Goal: Task Accomplishment & Management: Manage account settings

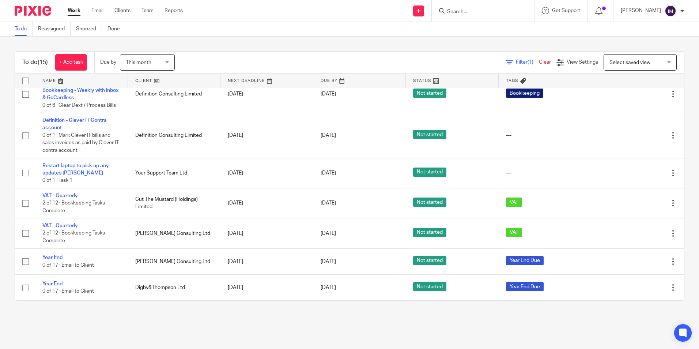
scroll to position [264, 0]
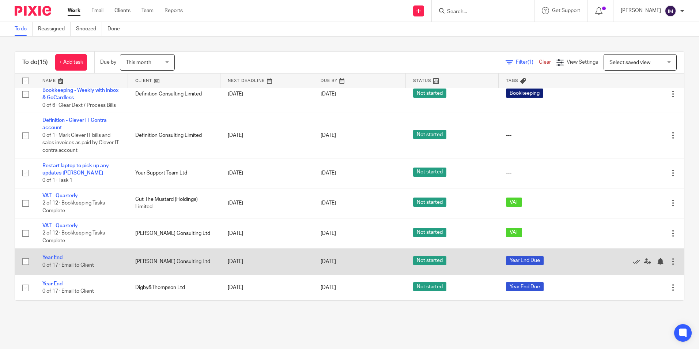
click at [56, 252] on td "Year End 0 of 17 · Email to Client" at bounding box center [81, 261] width 93 height 26
click at [57, 257] on link "Year End" at bounding box center [52, 257] width 20 height 5
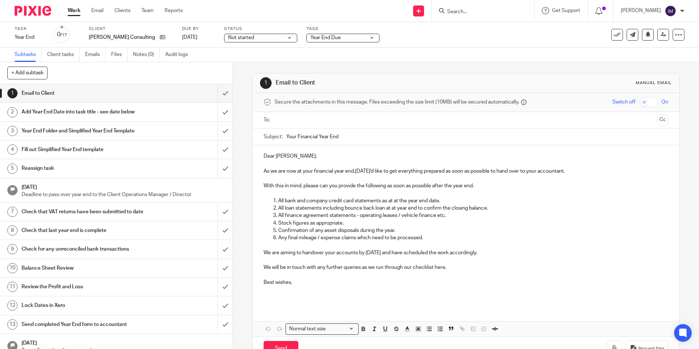
click at [292, 123] on input "text" at bounding box center [465, 120] width 377 height 8
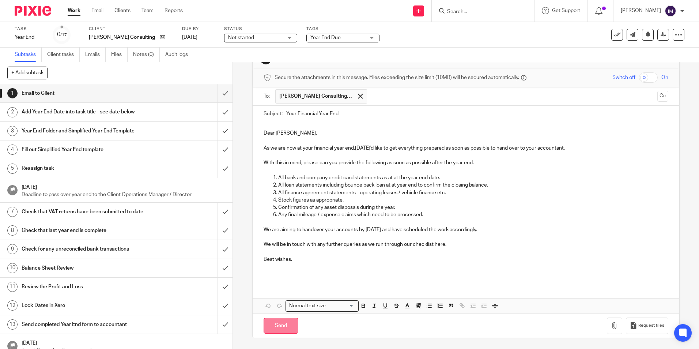
click at [275, 327] on input "Send" at bounding box center [281, 326] width 35 height 16
type input "Sent"
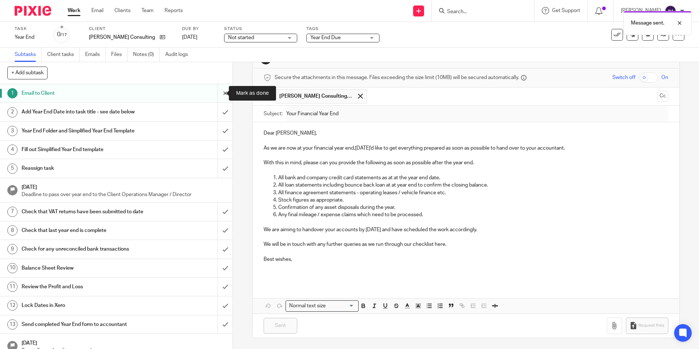
click at [219, 91] on input "submit" at bounding box center [116, 93] width 233 height 18
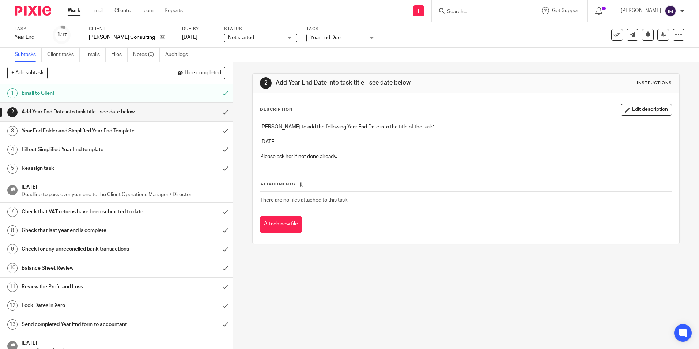
click at [79, 7] on link "Work" at bounding box center [74, 10] width 13 height 7
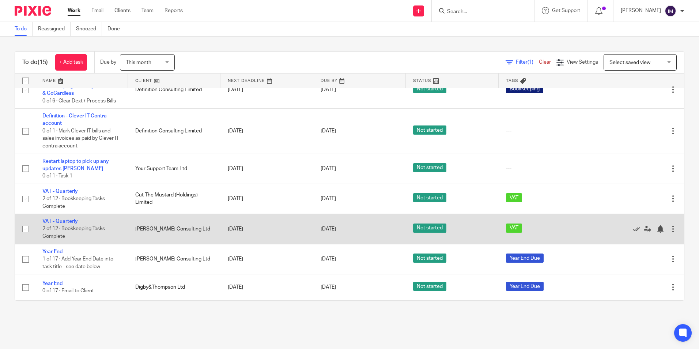
scroll to position [268, 0]
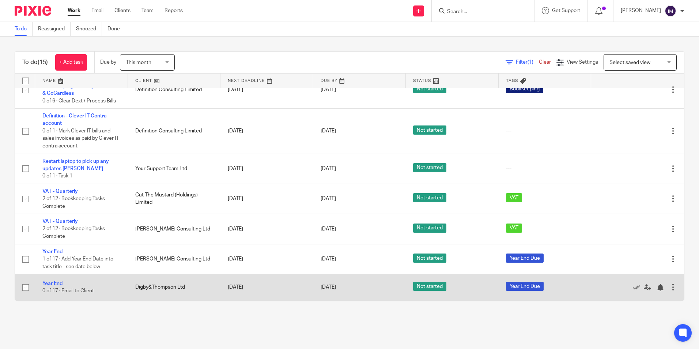
click at [93, 281] on td "Year End 0 of 17 · Email to Client" at bounding box center [81, 287] width 93 height 26
click at [57, 283] on link "Year End" at bounding box center [52, 283] width 20 height 5
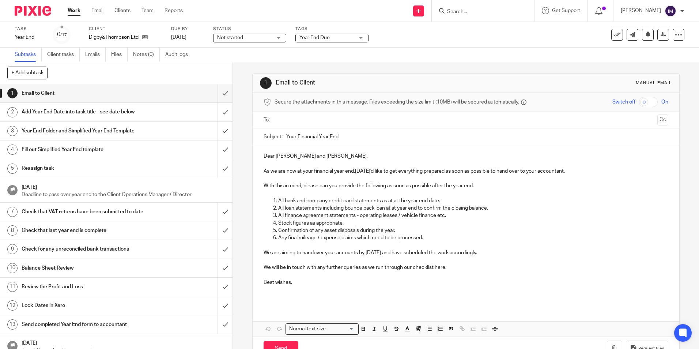
click at [286, 120] on input "text" at bounding box center [465, 120] width 377 height 8
click at [359, 121] on input "text" at bounding box center [501, 121] width 306 height 14
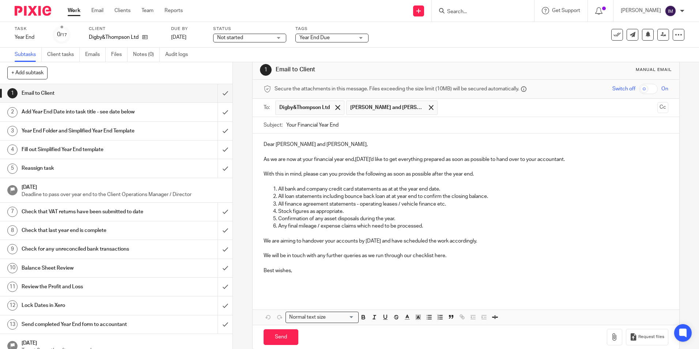
scroll to position [25, 0]
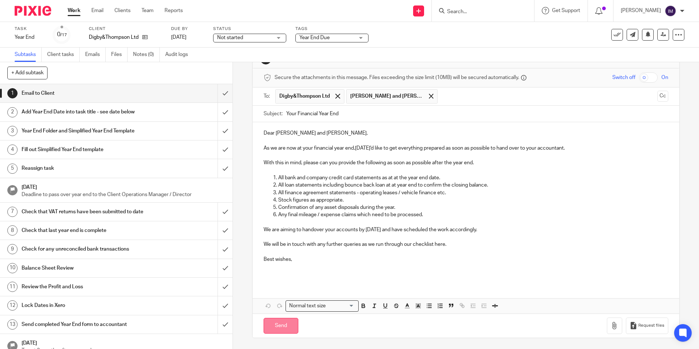
click at [279, 322] on input "Send" at bounding box center [281, 326] width 35 height 16
type input "Sent"
click at [124, 114] on h1 "Add Year End Date into task title - see date below" at bounding box center [85, 111] width 126 height 11
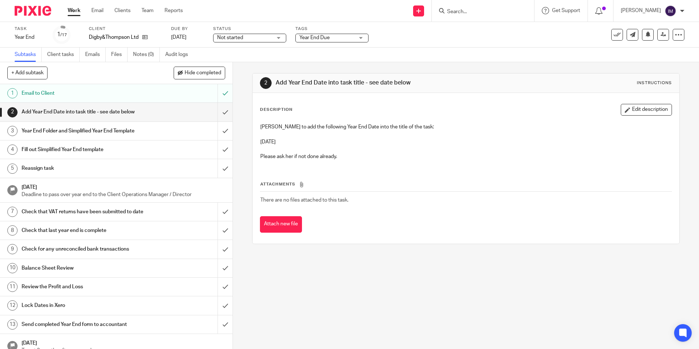
click at [75, 14] on link "Work" at bounding box center [74, 10] width 13 height 7
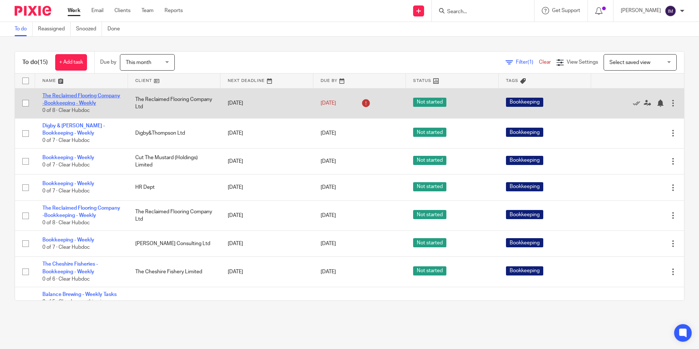
click at [71, 97] on link "The Reclaimed Flooring Company -Bookkeeping - Weekly" at bounding box center [81, 99] width 78 height 12
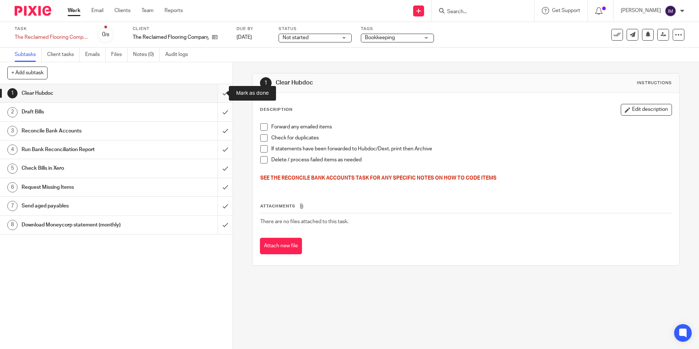
click at [217, 93] on input "submit" at bounding box center [116, 93] width 233 height 18
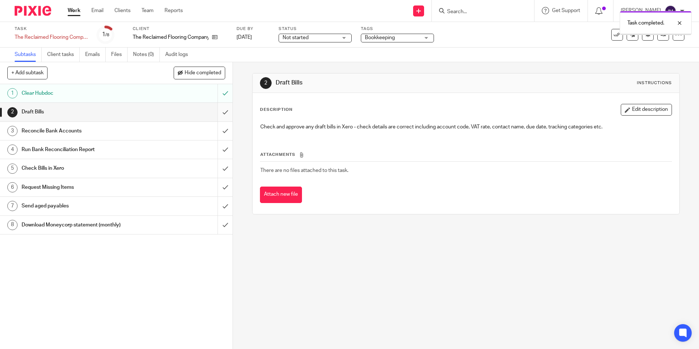
click at [217, 110] on input "submit" at bounding box center [116, 112] width 233 height 18
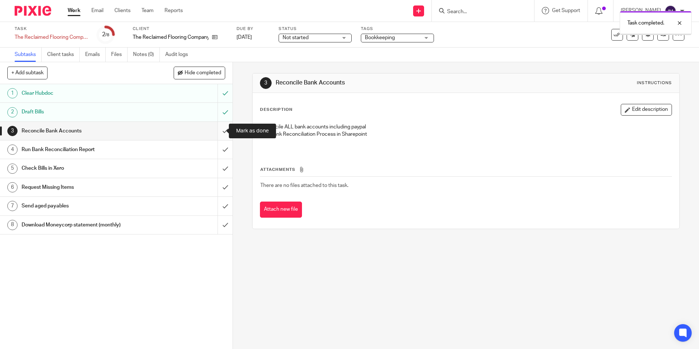
click at [219, 127] on input "submit" at bounding box center [116, 131] width 233 height 18
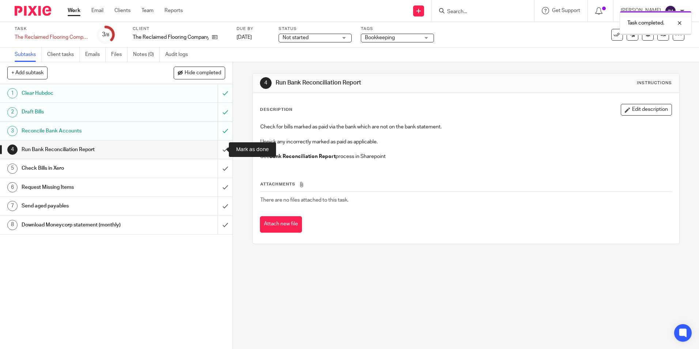
click at [215, 146] on input "submit" at bounding box center [116, 149] width 233 height 18
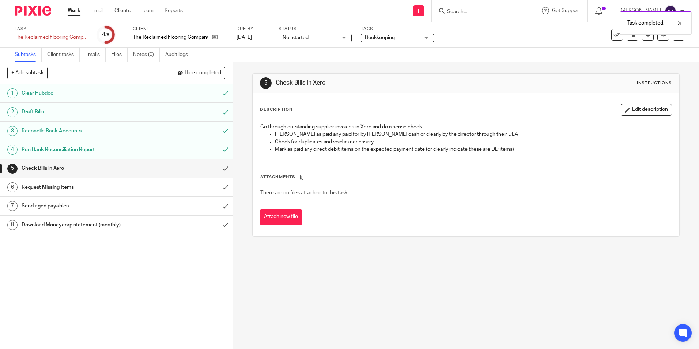
click at [216, 167] on input "submit" at bounding box center [116, 168] width 233 height 18
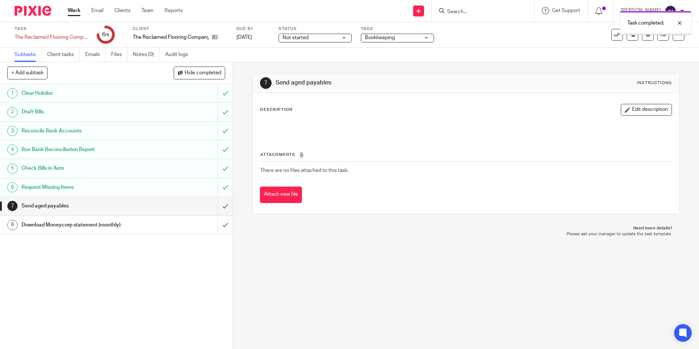
click at [219, 204] on input "submit" at bounding box center [116, 206] width 233 height 18
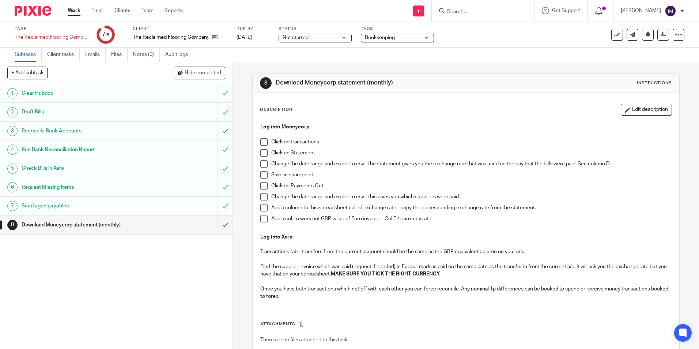
click at [73, 10] on link "Work" at bounding box center [74, 10] width 13 height 7
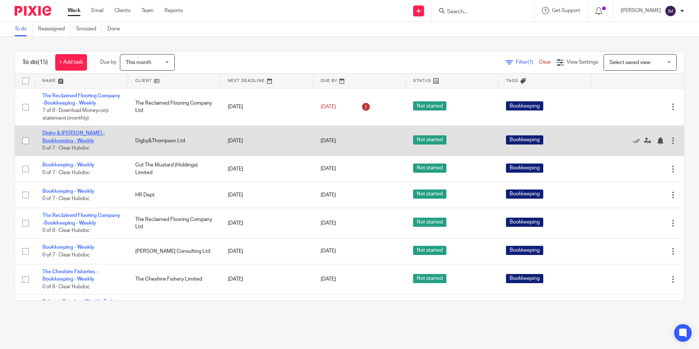
click at [79, 142] on link "Digby & [PERSON_NAME] - Bookkeeping - Weekly" at bounding box center [73, 137] width 63 height 12
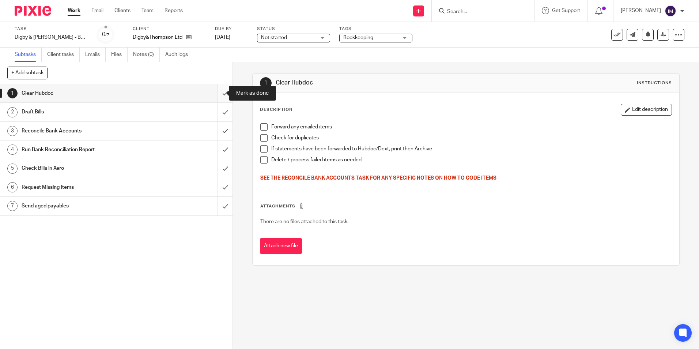
click at [220, 95] on input "submit" at bounding box center [116, 93] width 233 height 18
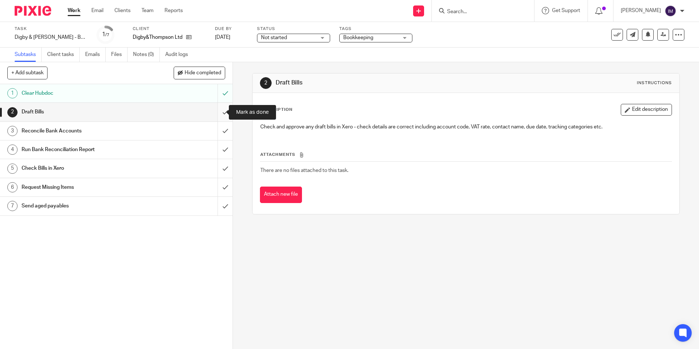
click at [220, 112] on input "submit" at bounding box center [116, 112] width 233 height 18
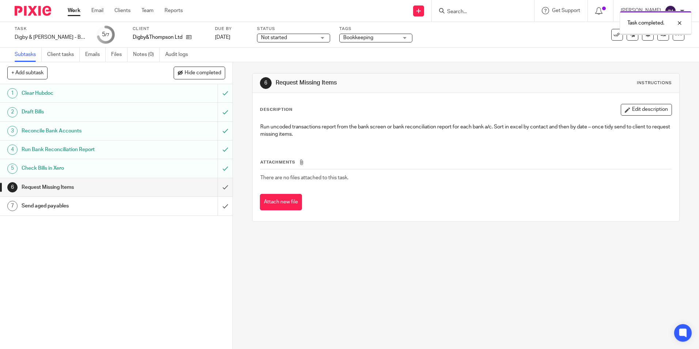
click at [217, 188] on input "submit" at bounding box center [116, 187] width 233 height 18
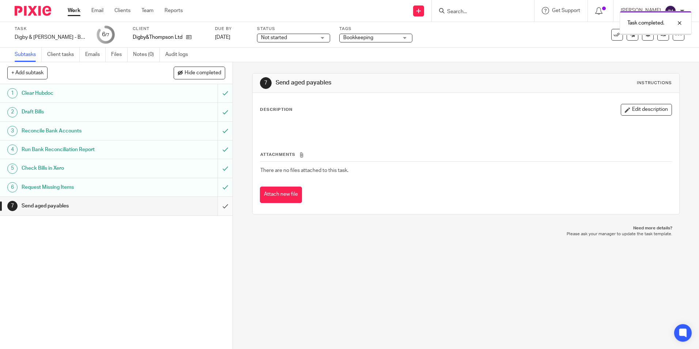
click at [219, 208] on input "submit" at bounding box center [116, 206] width 233 height 18
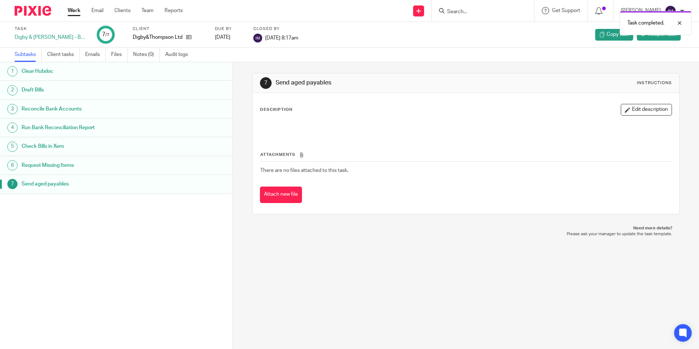
click at [75, 11] on link "Work" at bounding box center [74, 10] width 13 height 7
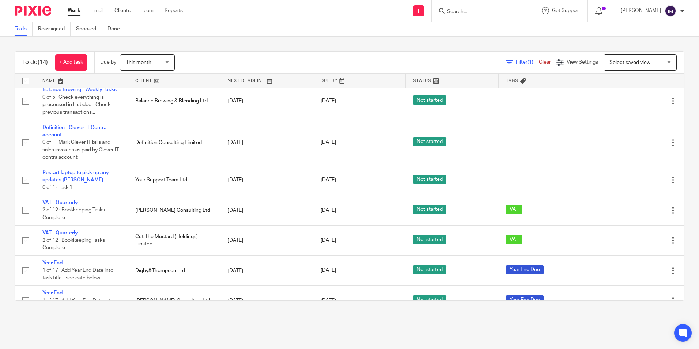
scroll to position [250, 0]
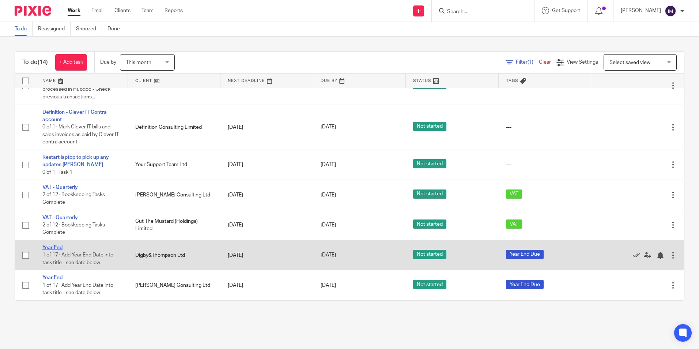
click at [51, 246] on link "Year End" at bounding box center [52, 247] width 20 height 5
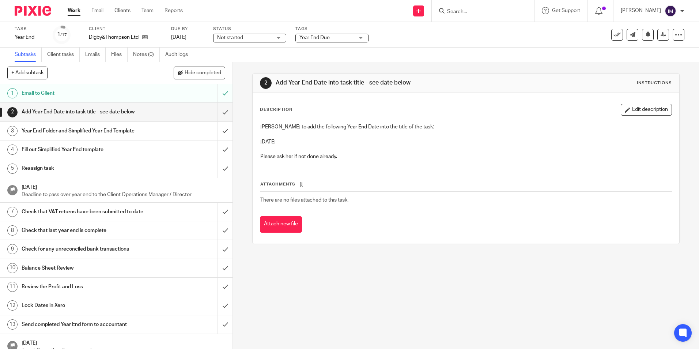
click at [105, 97] on h1 "Email to Client" at bounding box center [85, 93] width 126 height 11
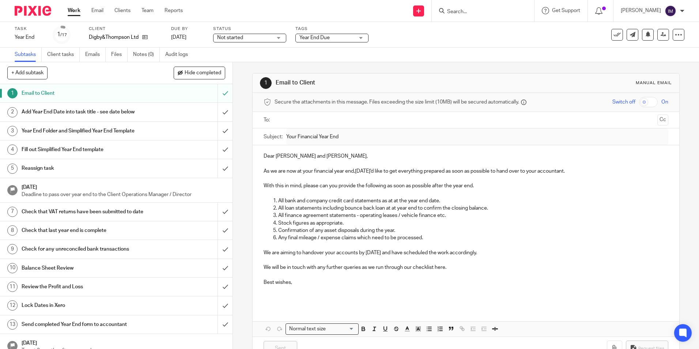
click at [72, 9] on link "Work" at bounding box center [74, 10] width 13 height 7
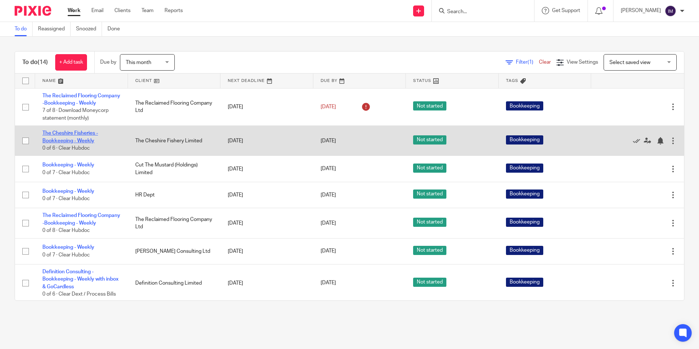
click at [85, 143] on link "The Cheshire Fisheries - Bookkeeping - Weekly" at bounding box center [70, 137] width 56 height 12
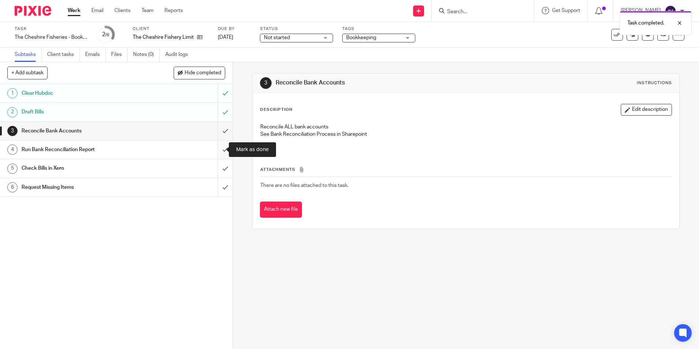
click at [218, 147] on input "submit" at bounding box center [116, 149] width 233 height 18
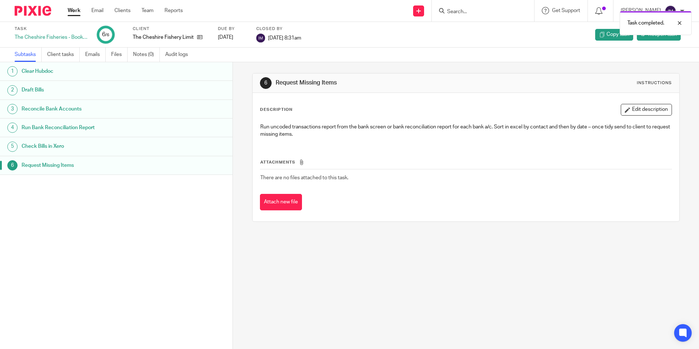
click at [79, 8] on link "Work" at bounding box center [74, 10] width 13 height 7
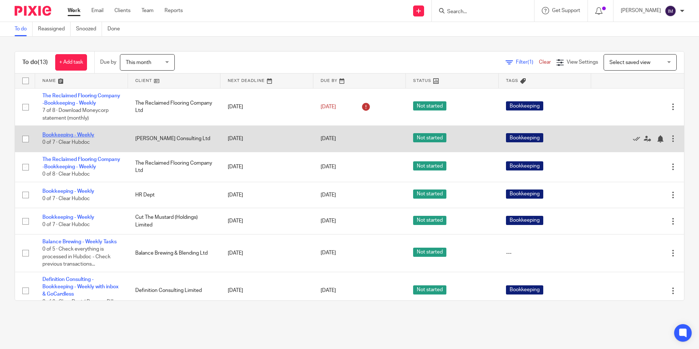
click at [58, 138] on link "Bookkeeping - Weekly" at bounding box center [68, 134] width 52 height 5
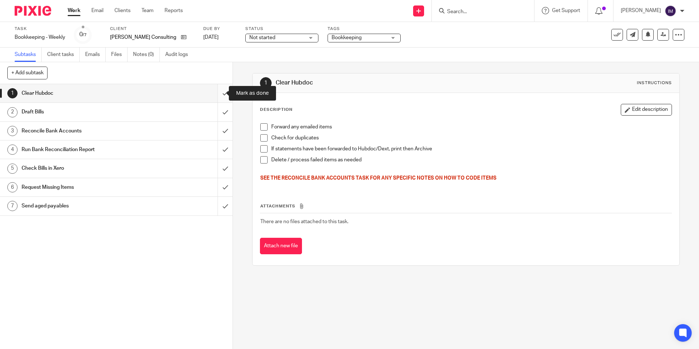
click at [214, 93] on input "submit" at bounding box center [116, 93] width 233 height 18
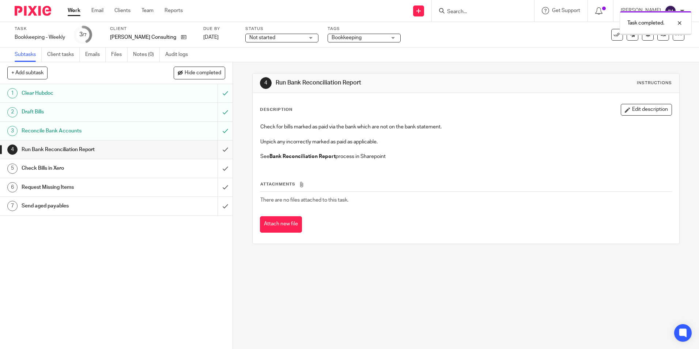
click at [219, 144] on input "submit" at bounding box center [116, 149] width 233 height 18
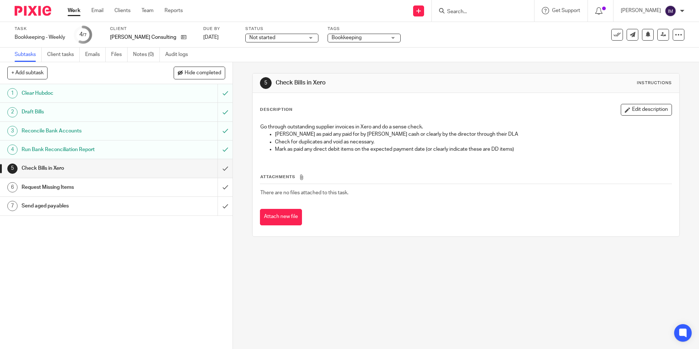
click at [217, 160] on input "submit" at bounding box center [116, 168] width 233 height 18
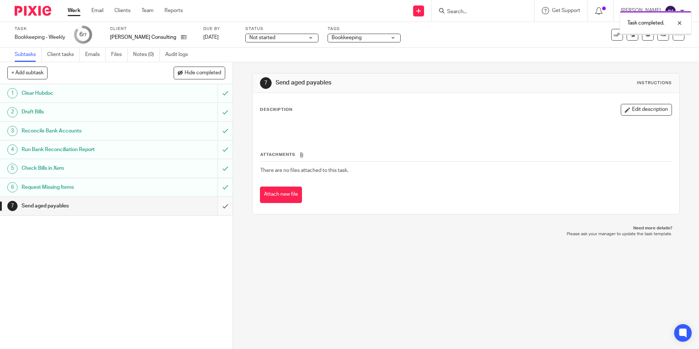
click at [217, 204] on input "submit" at bounding box center [116, 206] width 233 height 18
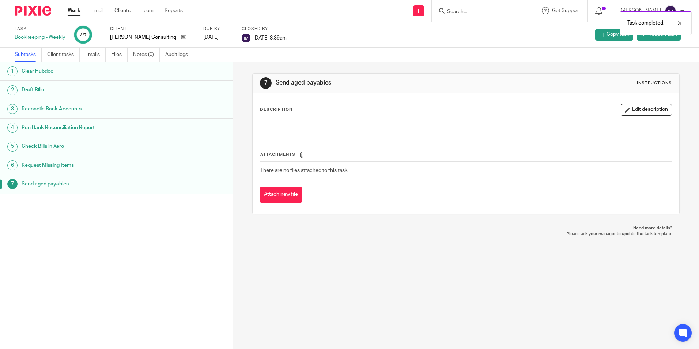
click at [76, 10] on link "Work" at bounding box center [74, 10] width 13 height 7
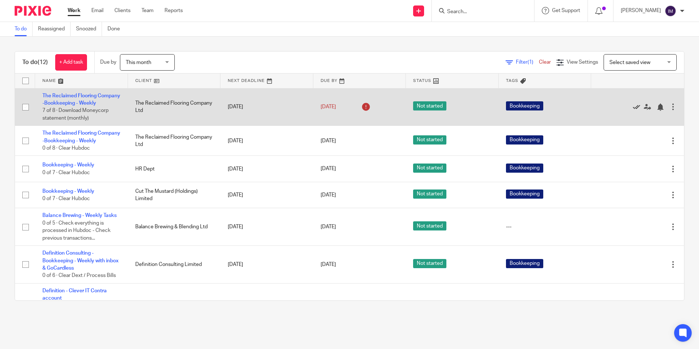
click at [633, 110] on link at bounding box center [638, 106] width 11 height 7
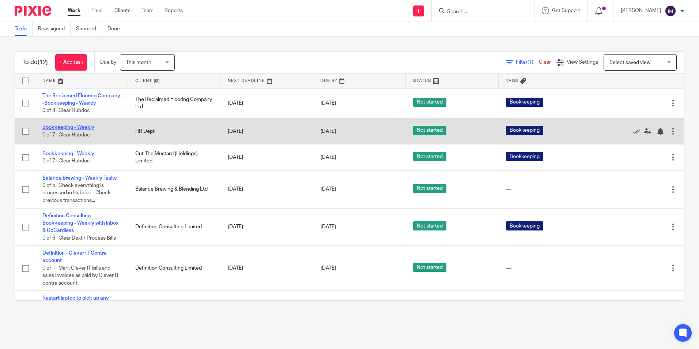
click at [83, 130] on link "Bookkeeping - Weekly" at bounding box center [68, 127] width 52 height 5
